Goal: Check status: Check status

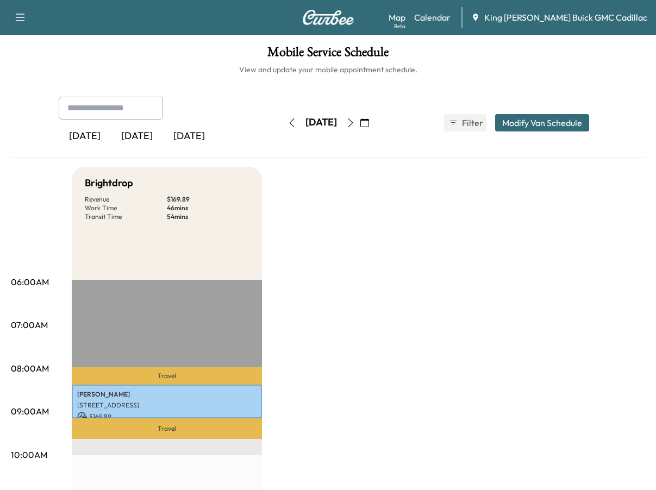
scroll to position [109, 0]
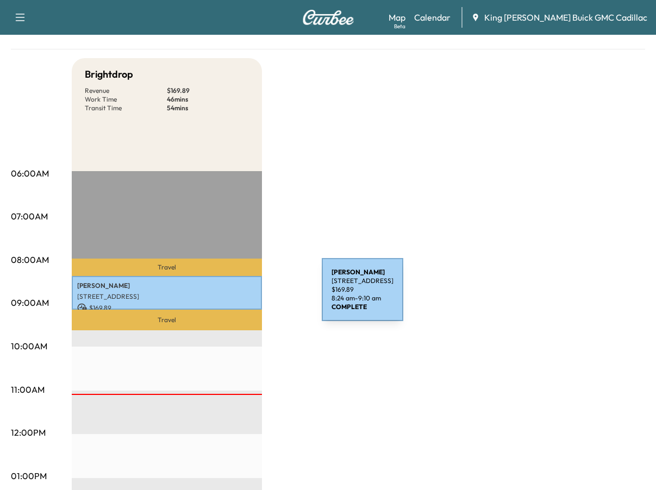
click at [240, 296] on p "[STREET_ADDRESS]" at bounding box center [166, 296] width 179 height 9
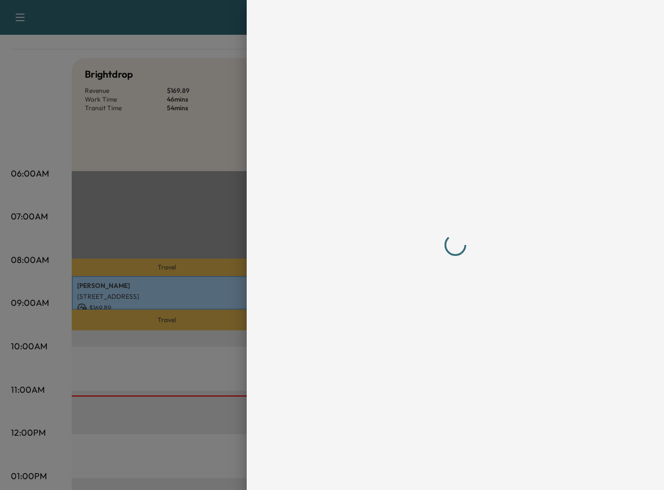
click at [303, 307] on div at bounding box center [456, 245] width 322 height 447
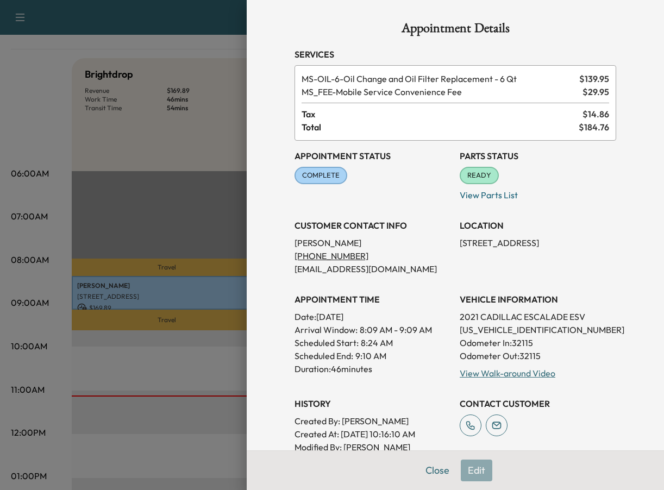
click at [551, 221] on h3 "LOCATION" at bounding box center [538, 225] width 157 height 13
click at [196, 138] on div at bounding box center [332, 245] width 664 height 490
